Goal: Information Seeking & Learning: Learn about a topic

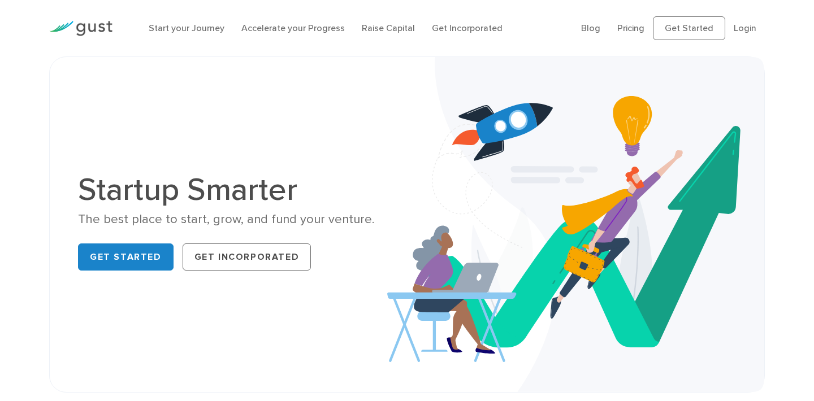
click at [373, 28] on link "Raise Capital" at bounding box center [388, 28] width 53 height 11
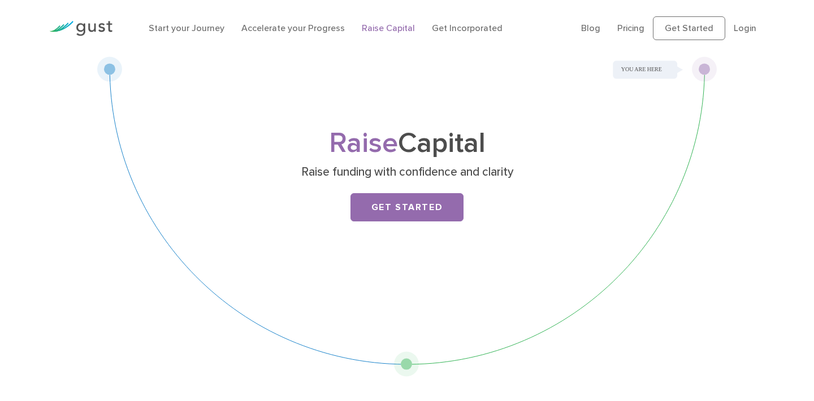
click at [282, 33] on li "Accelerate your Progress" at bounding box center [292, 28] width 103 height 14
click at [183, 28] on link "Start your Journey" at bounding box center [187, 28] width 76 height 11
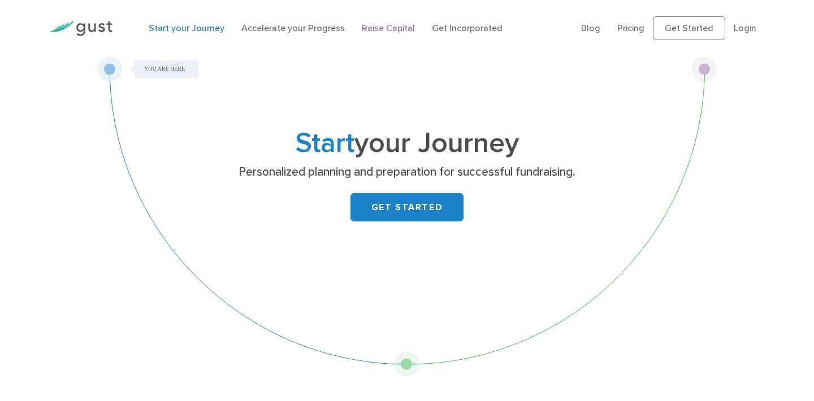
click at [387, 27] on link "Raise Capital" at bounding box center [388, 28] width 53 height 11
